Goal: Task Accomplishment & Management: Complete application form

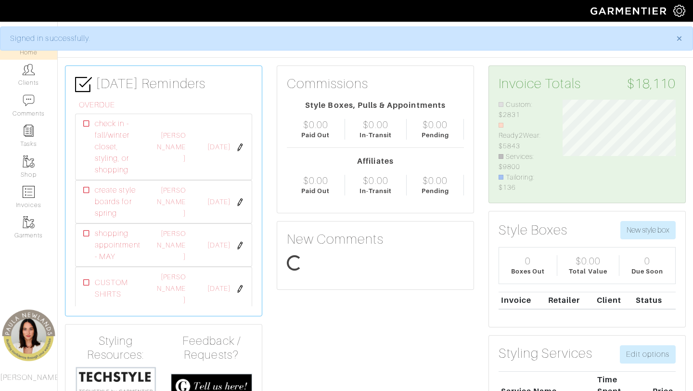
scroll to position [93, 128]
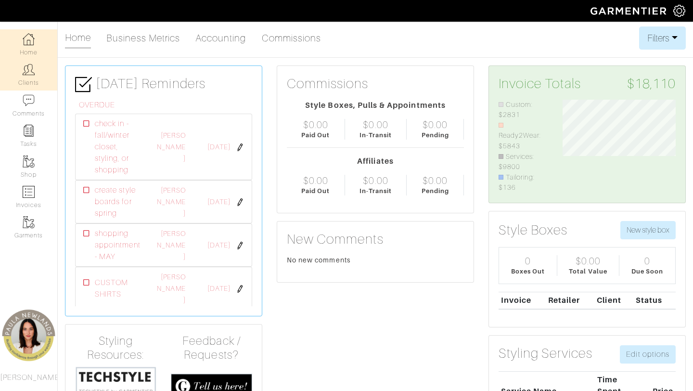
click at [38, 77] on link "Clients" at bounding box center [28, 75] width 57 height 30
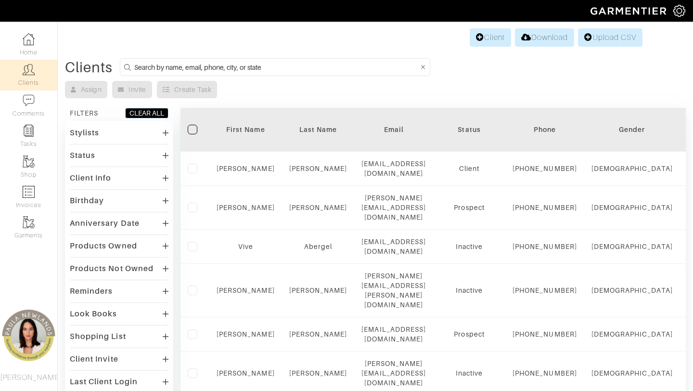
click at [246, 64] on input at bounding box center [276, 67] width 284 height 12
type input "Sanah"
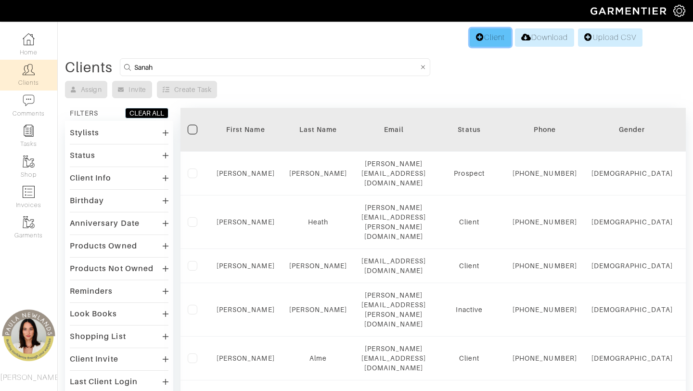
click at [493, 37] on link "Client" at bounding box center [490, 37] width 41 height 18
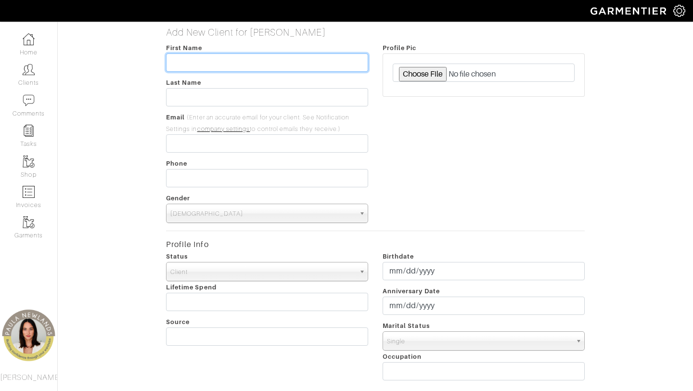
click at [232, 65] on input "text" at bounding box center [267, 62] width 202 height 18
type input "Sanah"
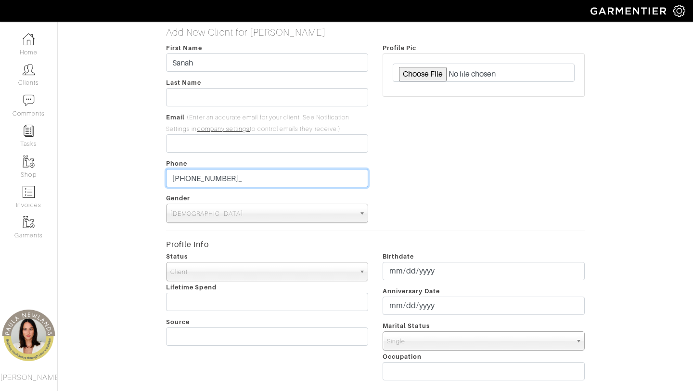
type input "[PHONE_NUMBER]"
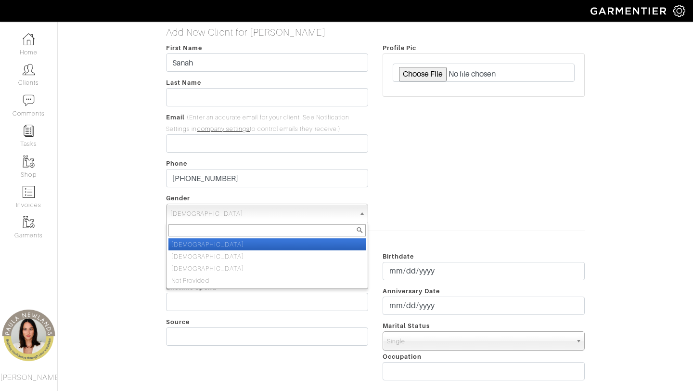
click at [292, 210] on span "[DEMOGRAPHIC_DATA]" at bounding box center [262, 213] width 185 height 19
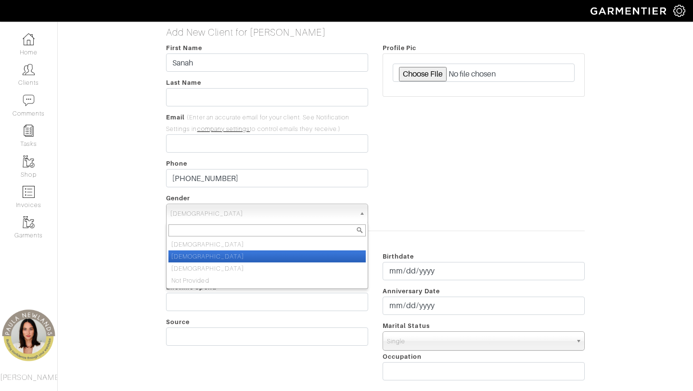
click at [262, 256] on li "[DEMOGRAPHIC_DATA]" at bounding box center [266, 256] width 197 height 12
select select "[DEMOGRAPHIC_DATA]"
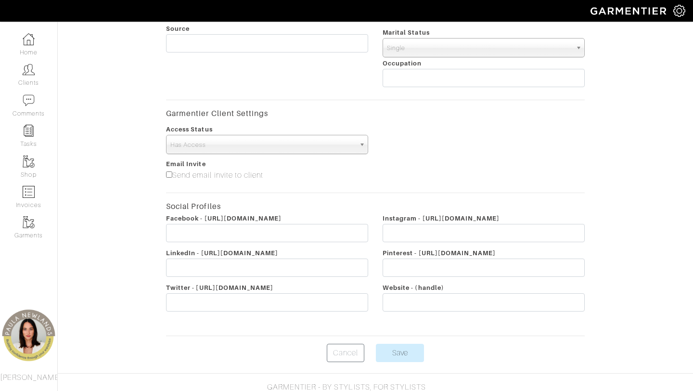
scroll to position [310, 0]
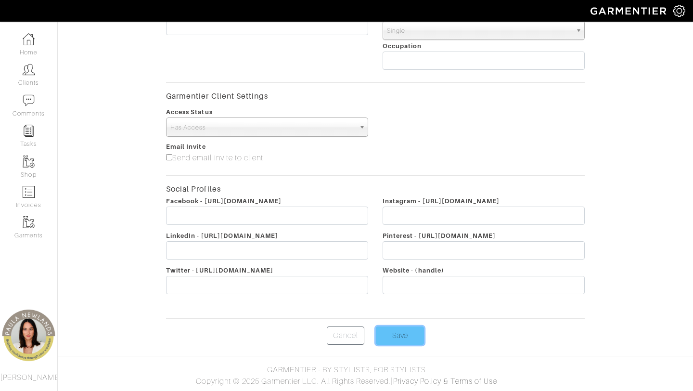
click at [404, 337] on input "Save" at bounding box center [400, 335] width 48 height 18
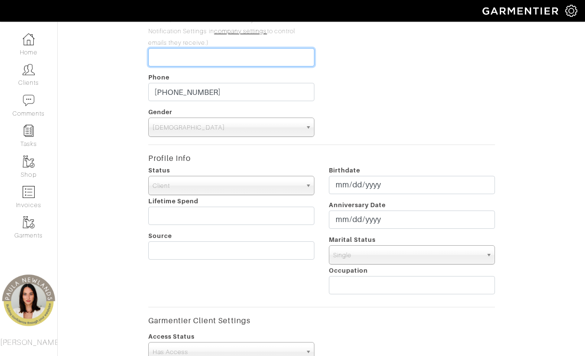
scroll to position [0, 0]
